Goal: Task Accomplishment & Management: Use online tool/utility

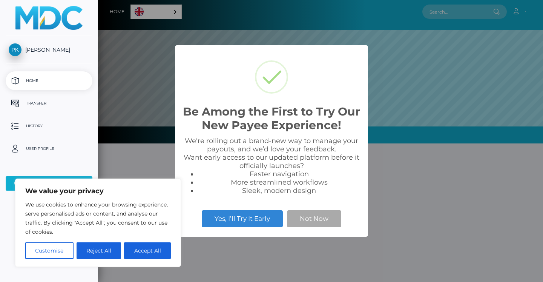
scroll to position [143, 445]
click at [153, 250] on button "Accept All" at bounding box center [147, 250] width 47 height 17
checkbox input "true"
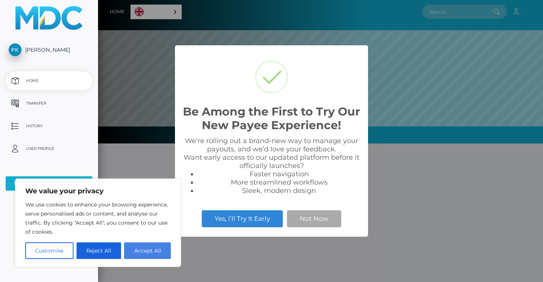
checkbox input "true"
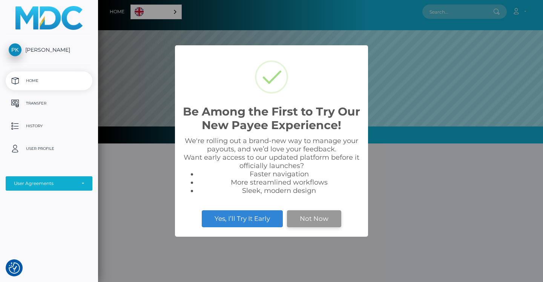
click at [306, 218] on button "Not Now" at bounding box center [314, 218] width 54 height 17
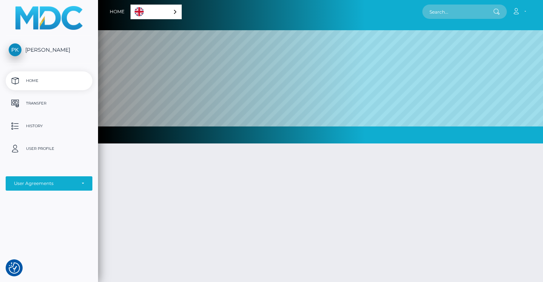
click at [164, 15] on link "English" at bounding box center [156, 12] width 51 height 14
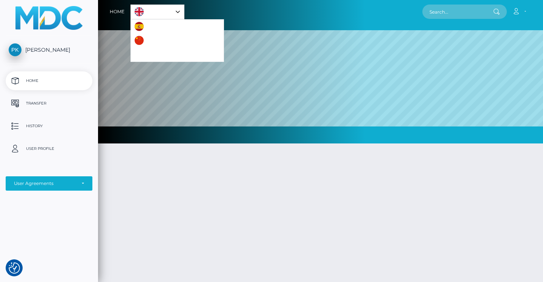
click at [163, 12] on link "English" at bounding box center [157, 12] width 53 height 14
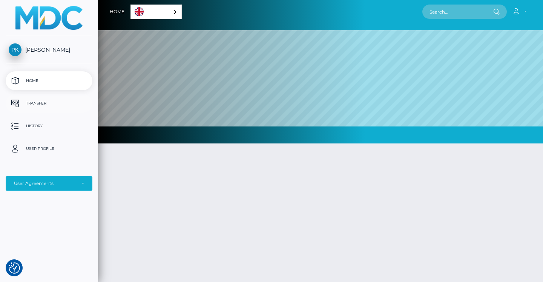
click at [49, 100] on p "Transfer" at bounding box center [49, 103] width 81 height 11
